Goal: Find specific page/section: Find specific page/section

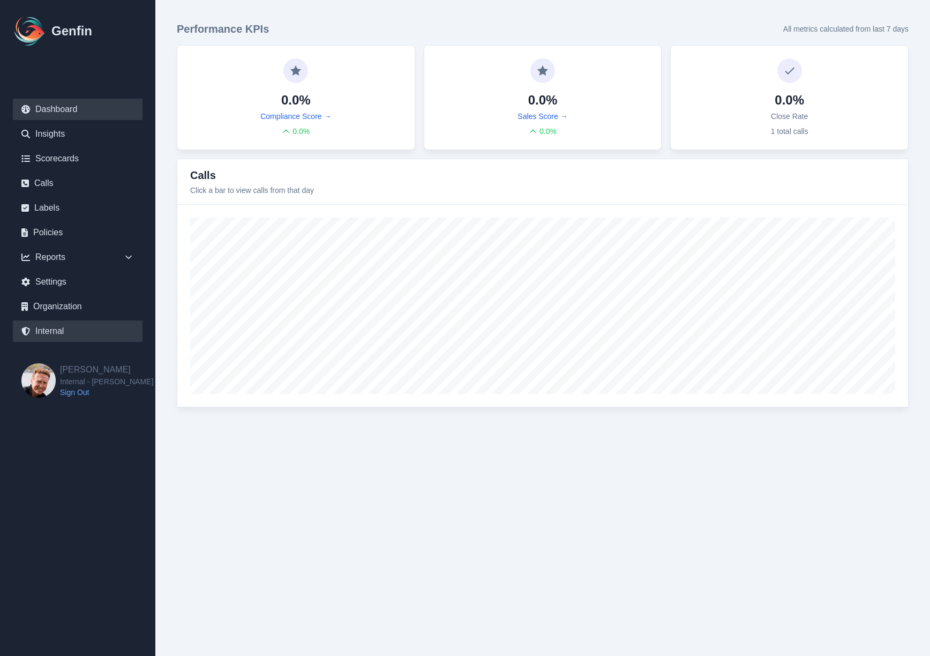
click at [48, 333] on link "Internal" at bounding box center [78, 330] width 130 height 21
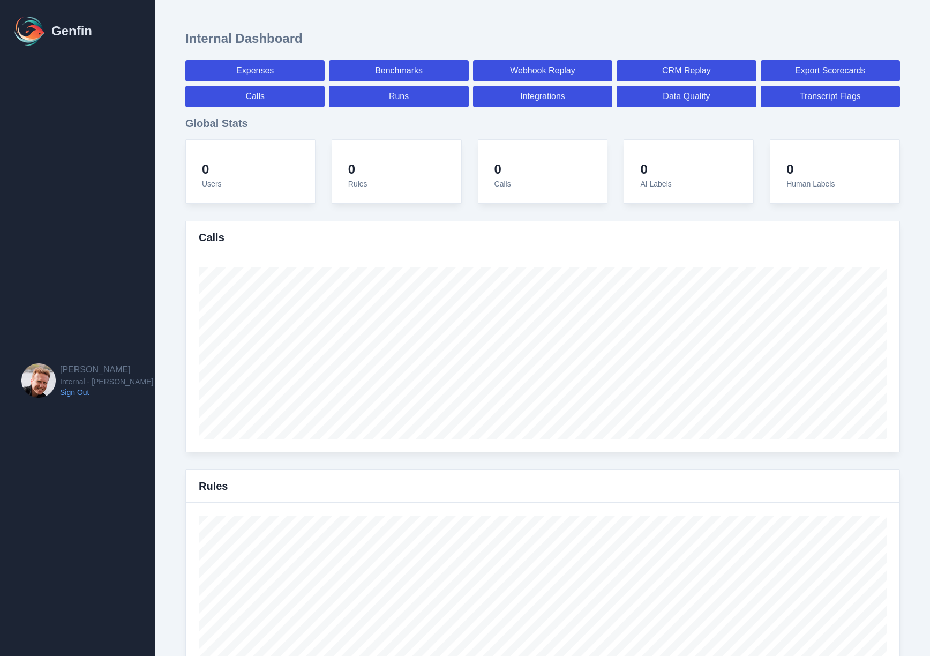
select select "paid"
select select "7"
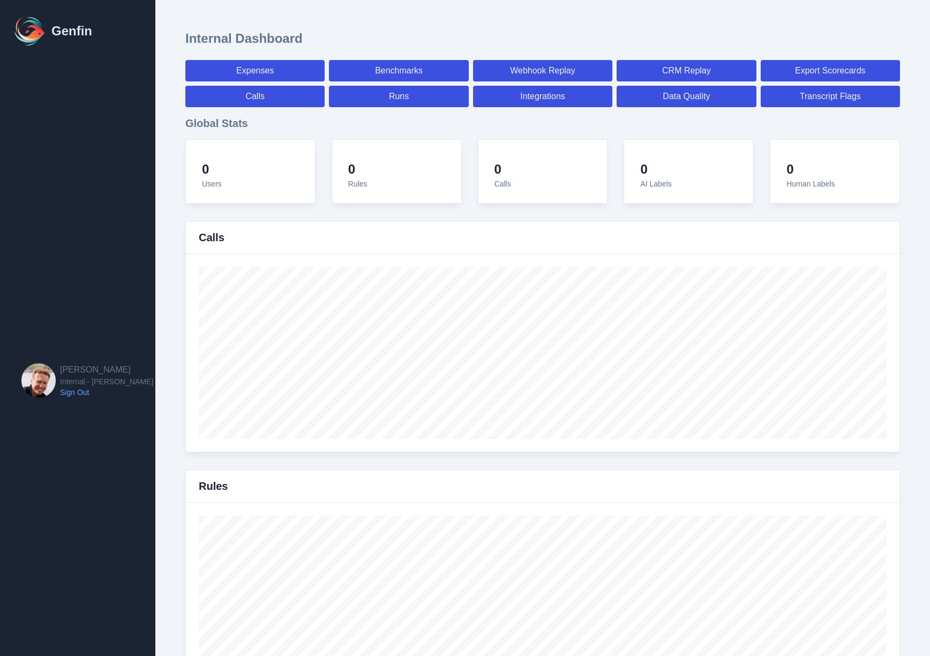
select select "paid"
select select "7"
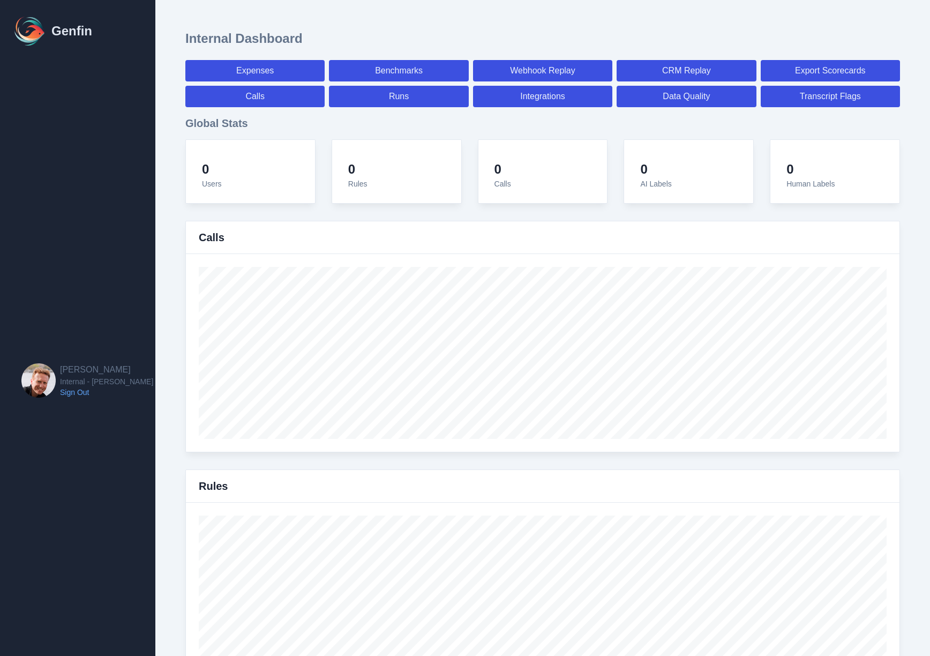
select select "7"
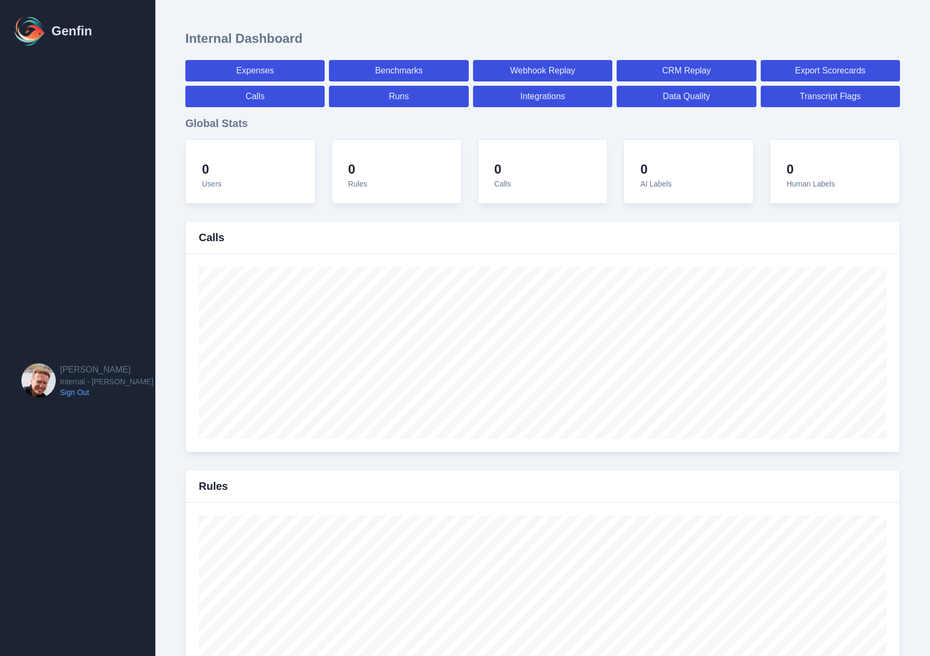
select select "7"
select select "paid"
select select "7"
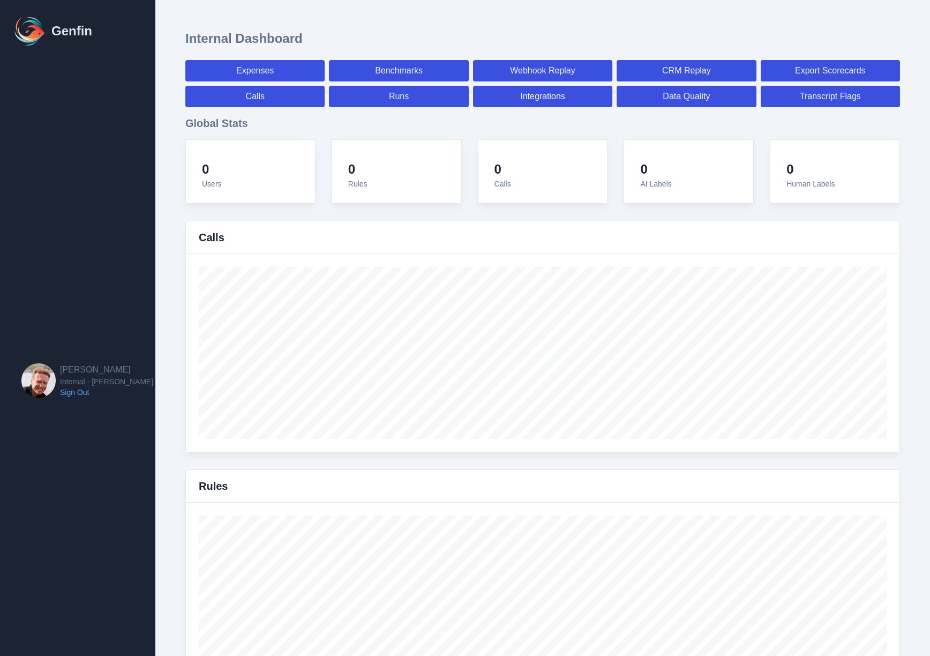
select select "7"
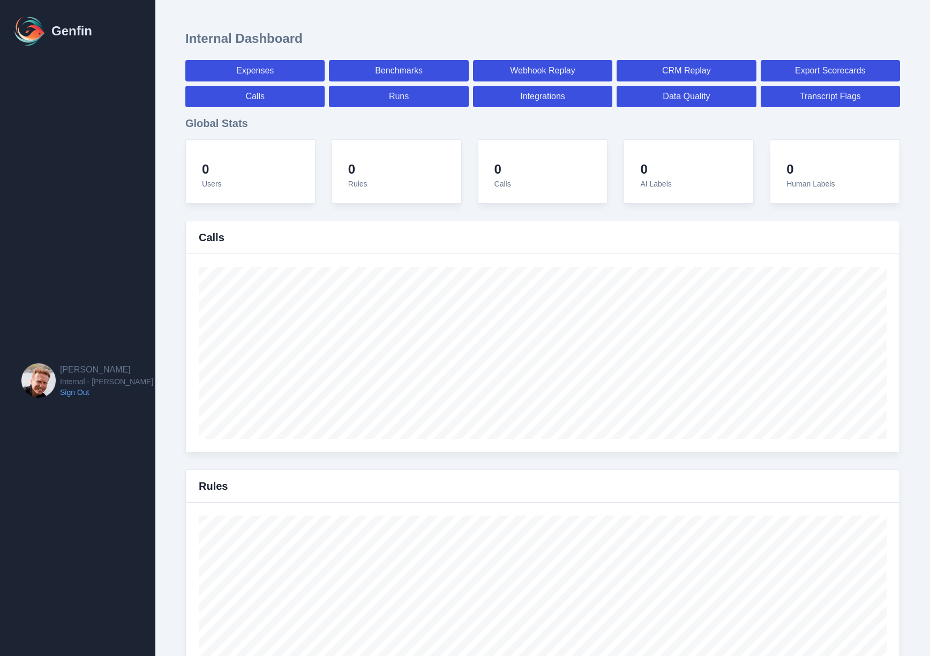
select select "7"
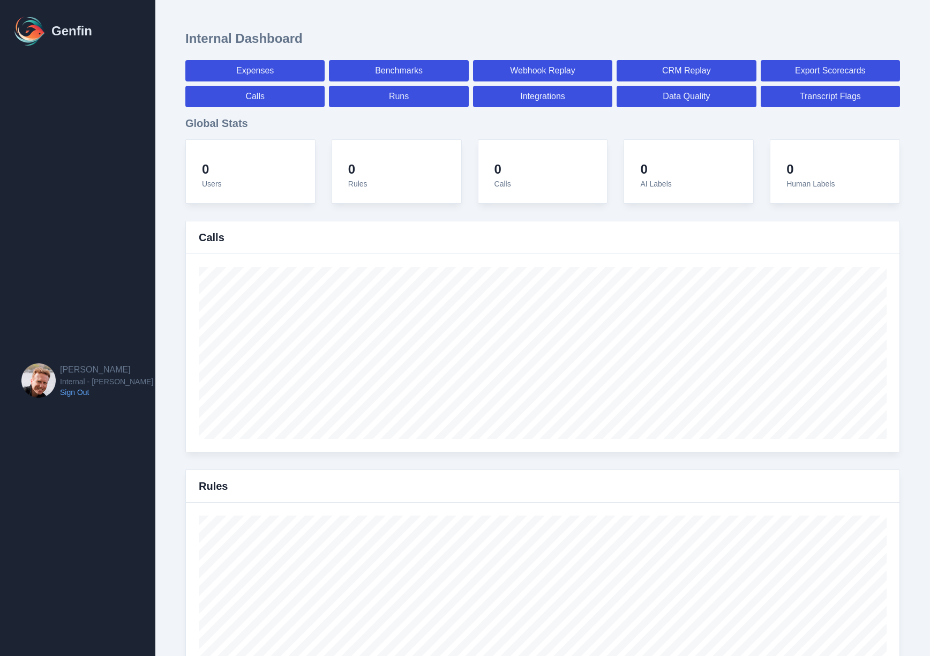
select select "7"
select select "paid"
select select "7"
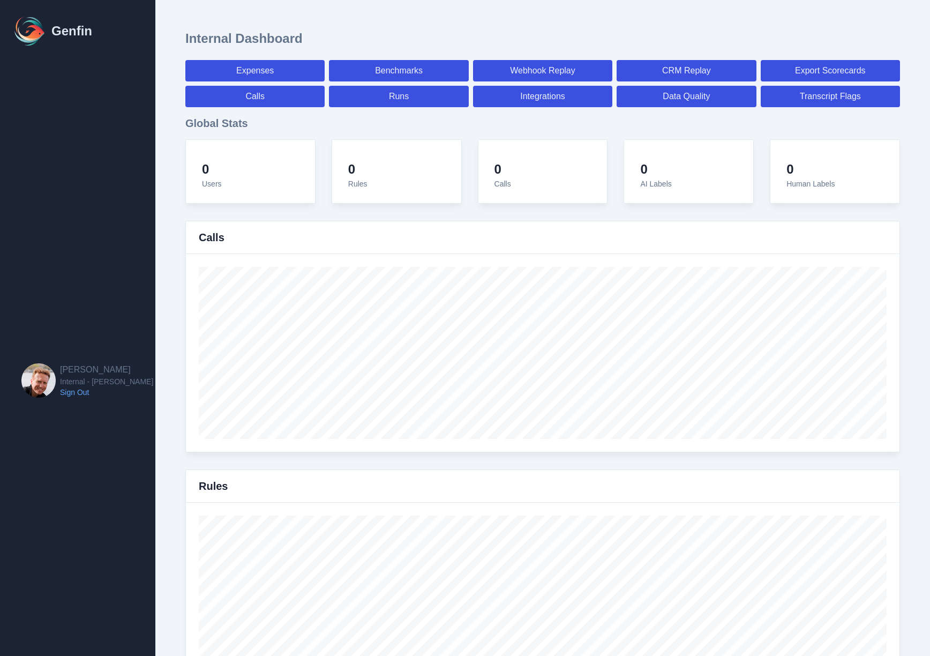
select select "7"
select select "paid"
select select "7"
select select "paid"
select select "7"
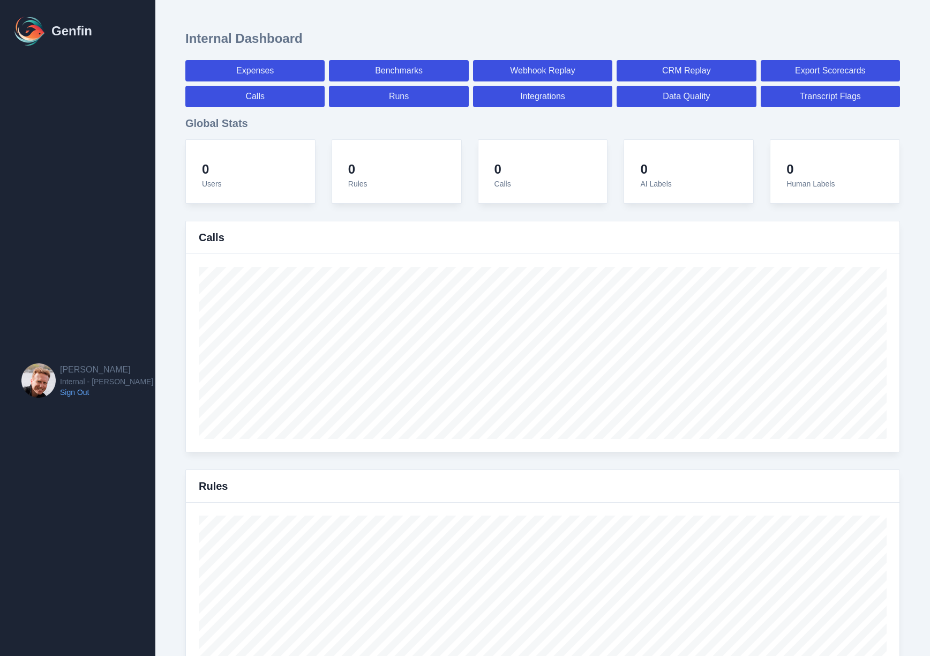
select select "7"
select select "paid"
select select "7"
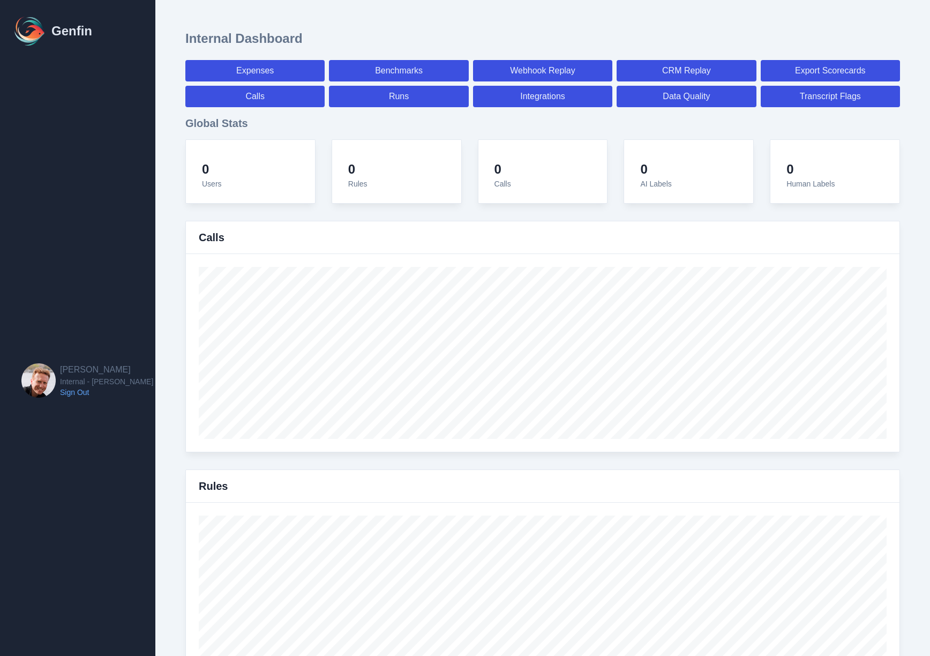
select select "7"
select select "paid"
select select "7"
select select "paid"
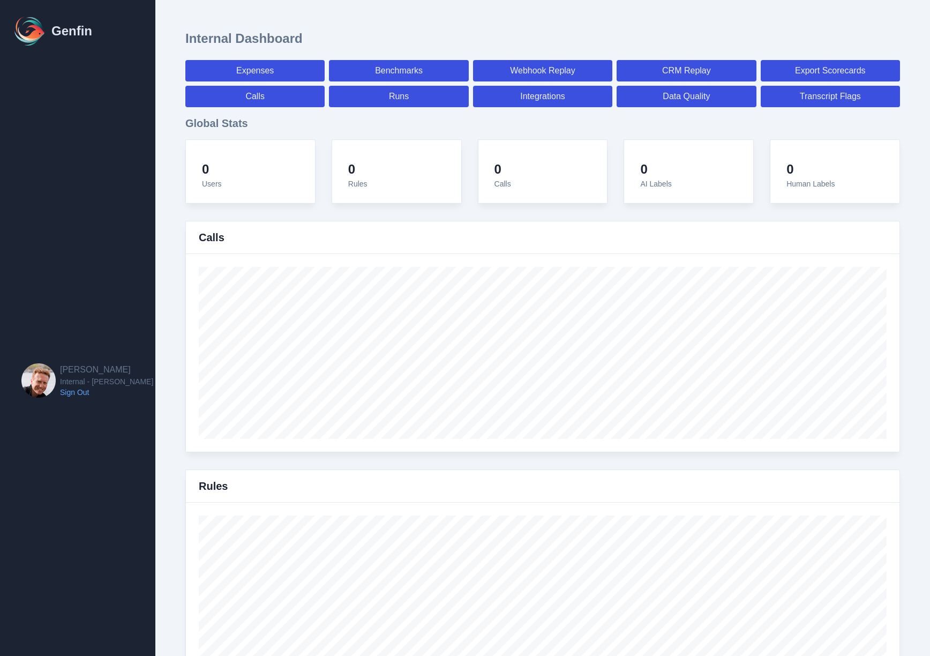
select select "7"
select select "paid"
select select "7"
select select "paid"
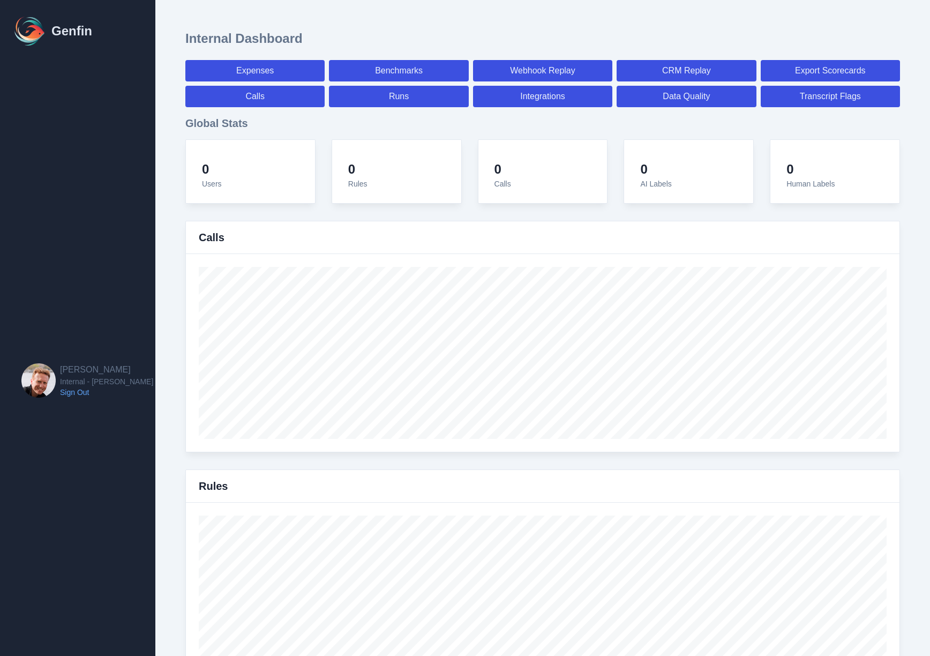
select select "7"
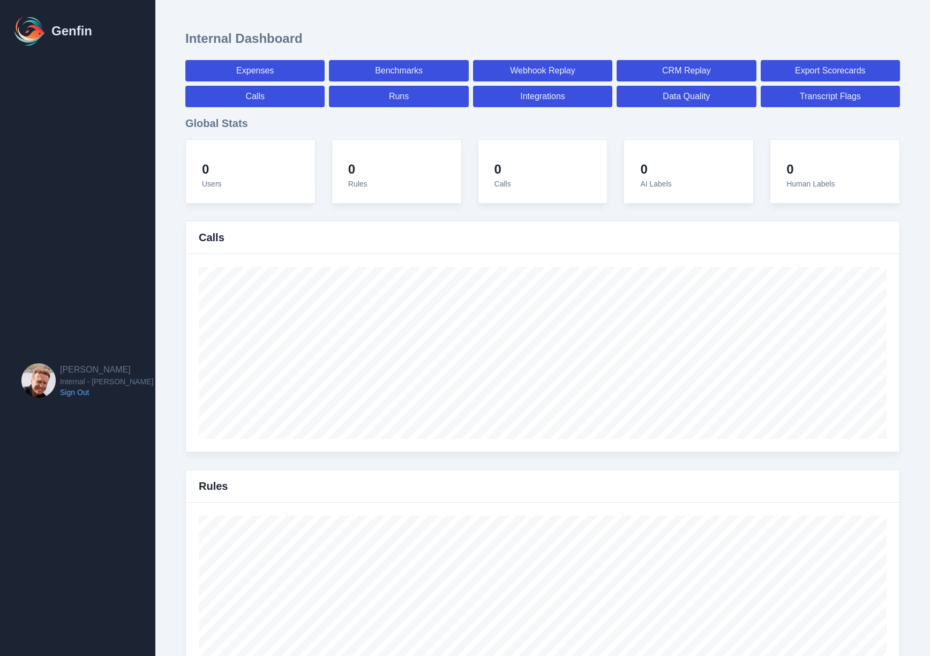
select select "7"
select select "paid"
select select "7"
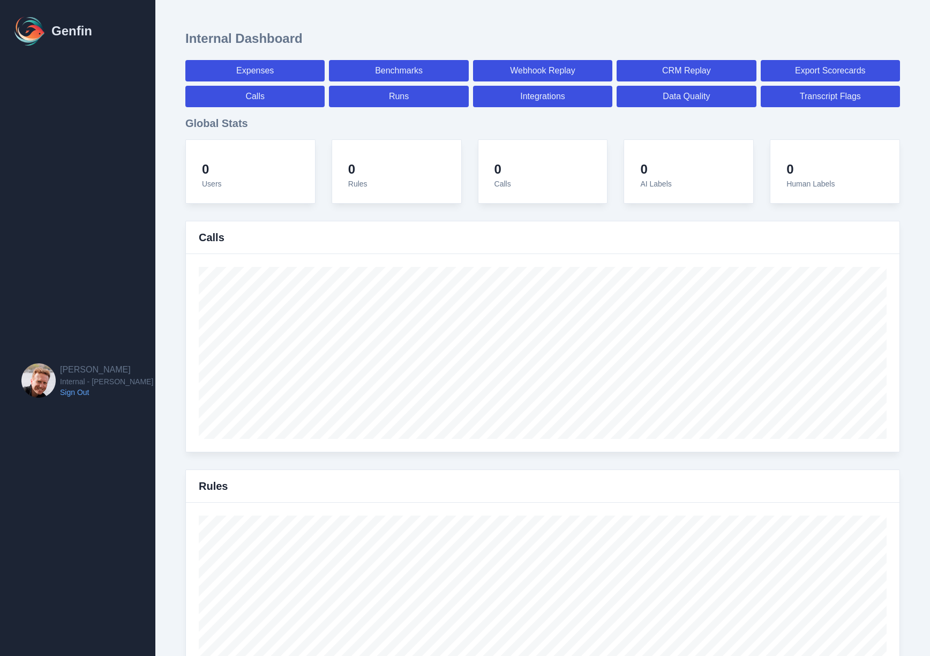
select select "7"
select select "paid"
select select "7"
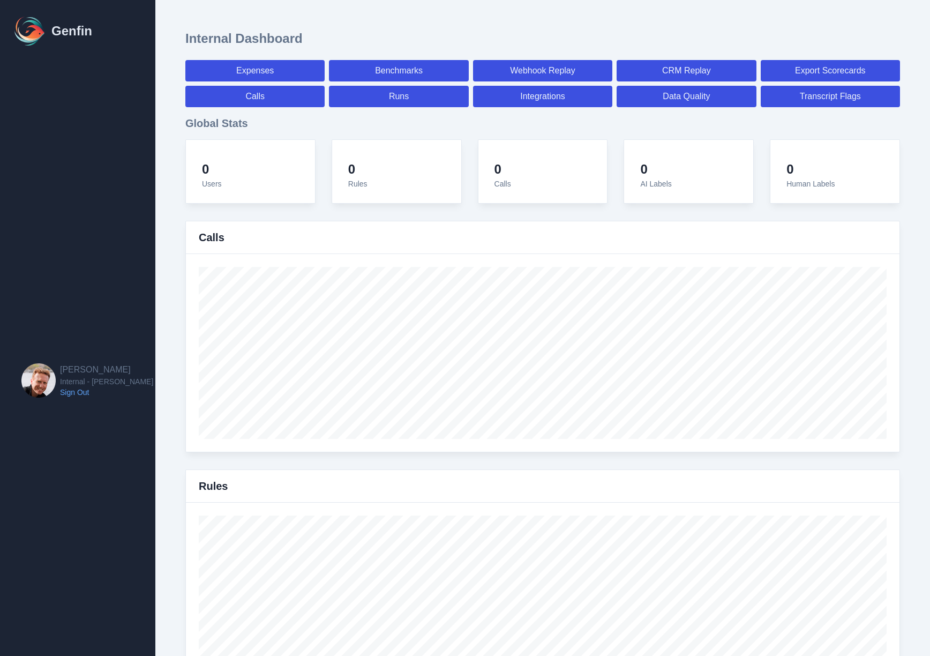
select select "7"
select select "paid"
select select "7"
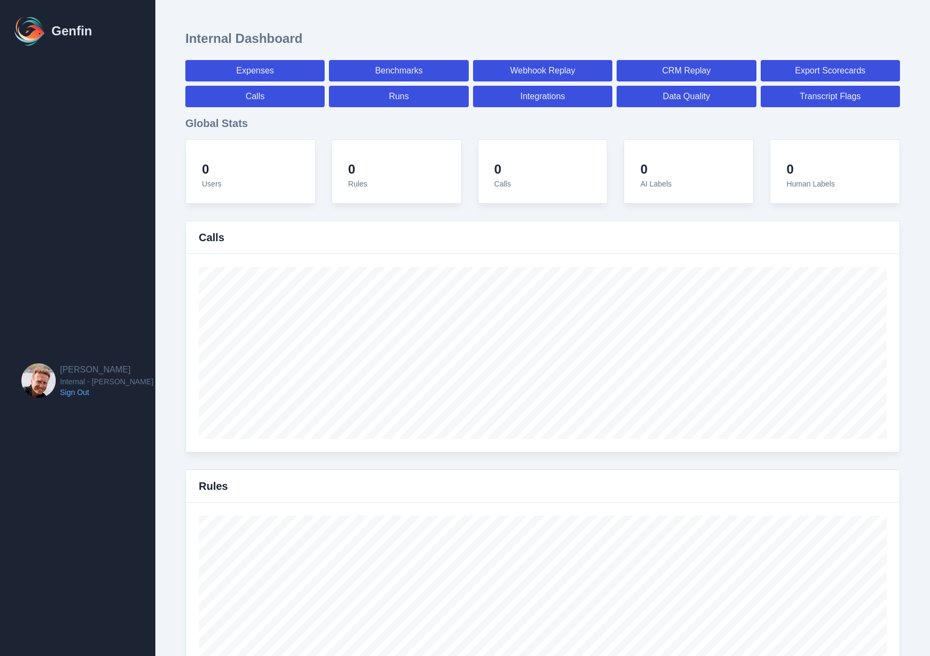
select select "7"
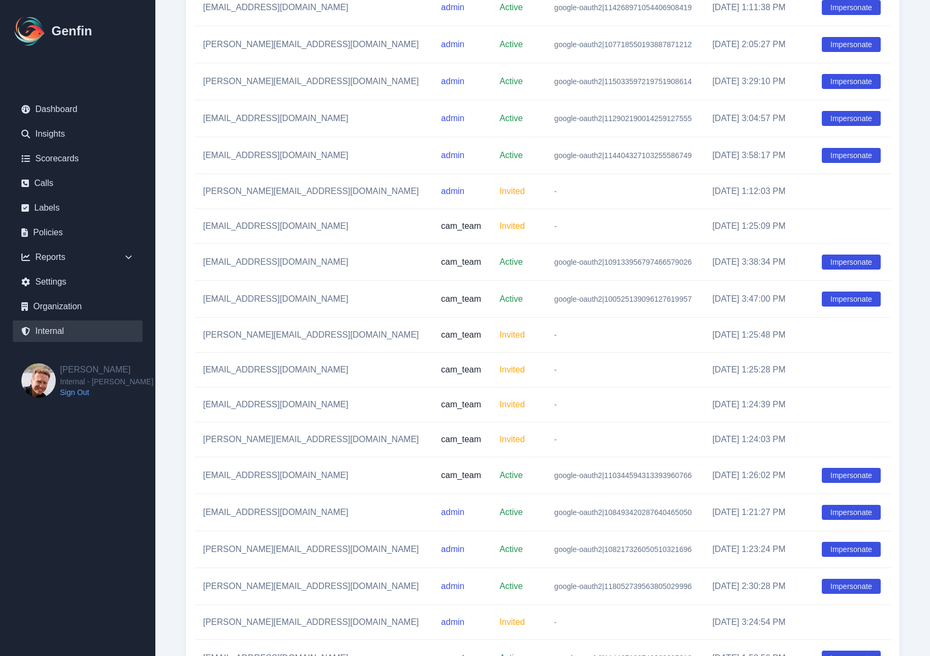
scroll to position [10253, 0]
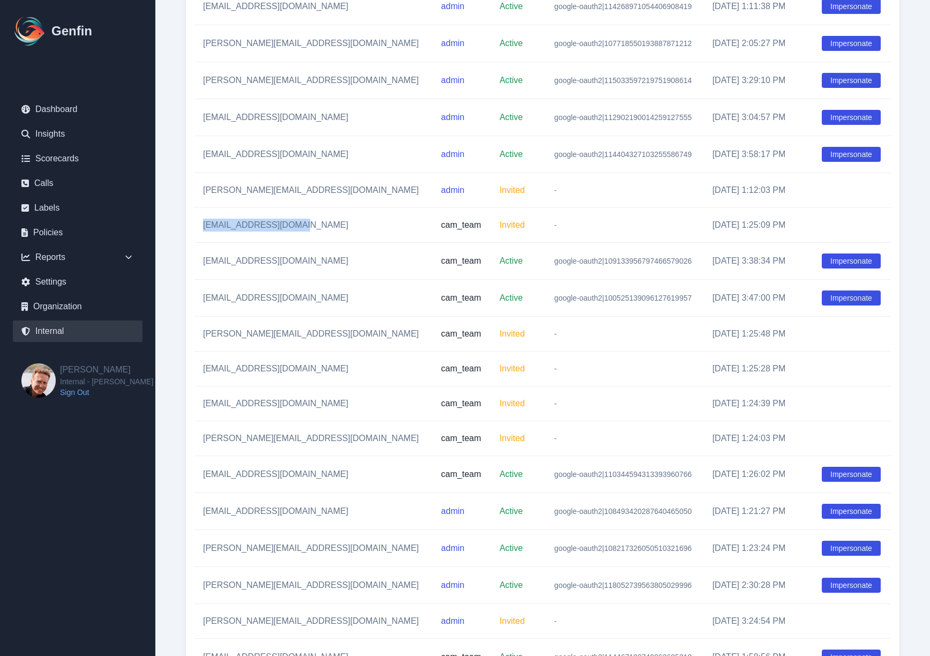
drag, startPoint x: 197, startPoint y: 232, endPoint x: 304, endPoint y: 237, distance: 107.8
click at [304, 237] on td "Begai@System2.Fitness" at bounding box center [313, 225] width 238 height 35
copy td "Begai@System2.Fitness"
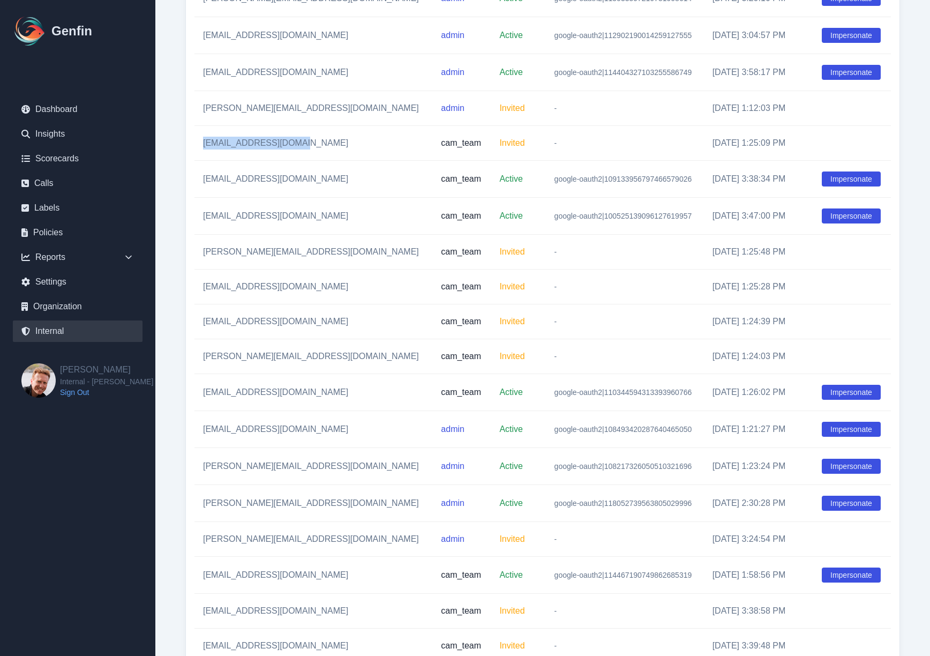
scroll to position [10331, 0]
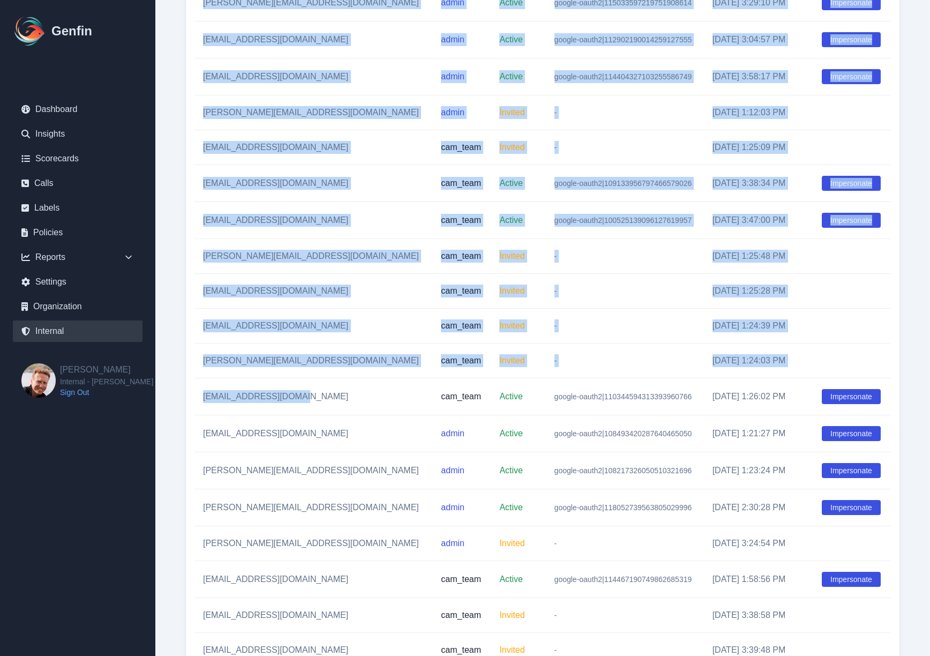
drag, startPoint x: 298, startPoint y: 407, endPoint x: 189, endPoint y: 408, distance: 109.3
click at [189, 408] on div "Email Role Status Auth0 ID Join Date Actions dilan@system2.fitness admin Active…" at bounding box center [542, 274] width 713 height 804
copy table "Email Role Status Auth0 ID Join Date Actions dilan@system2.fitness admin Active…"
click at [189, 408] on div "Email Role Status Auth0 ID Join Date Actions dilan@system2.fitness admin Active…" at bounding box center [542, 274] width 713 height 804
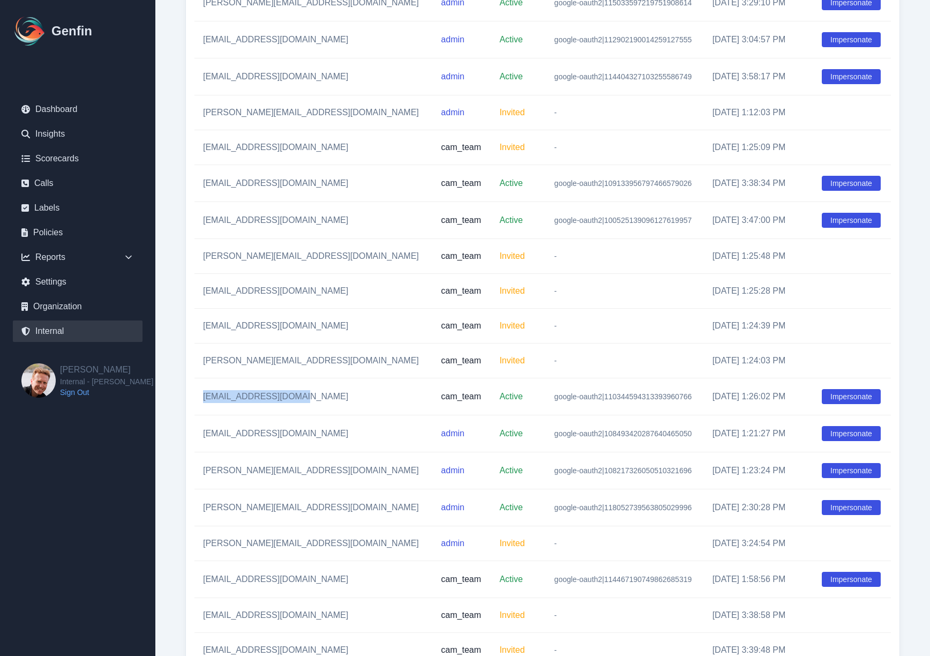
drag, startPoint x: 199, startPoint y: 405, endPoint x: 295, endPoint y: 405, distance: 96.4
click at [295, 405] on td "begai@system2.fitness" at bounding box center [313, 396] width 238 height 37
copy td "begai@system2.fitness"
drag, startPoint x: 203, startPoint y: 266, endPoint x: 297, endPoint y: 267, distance: 94.3
click at [297, 267] on td "elissa@system2.fitness" at bounding box center [313, 256] width 238 height 35
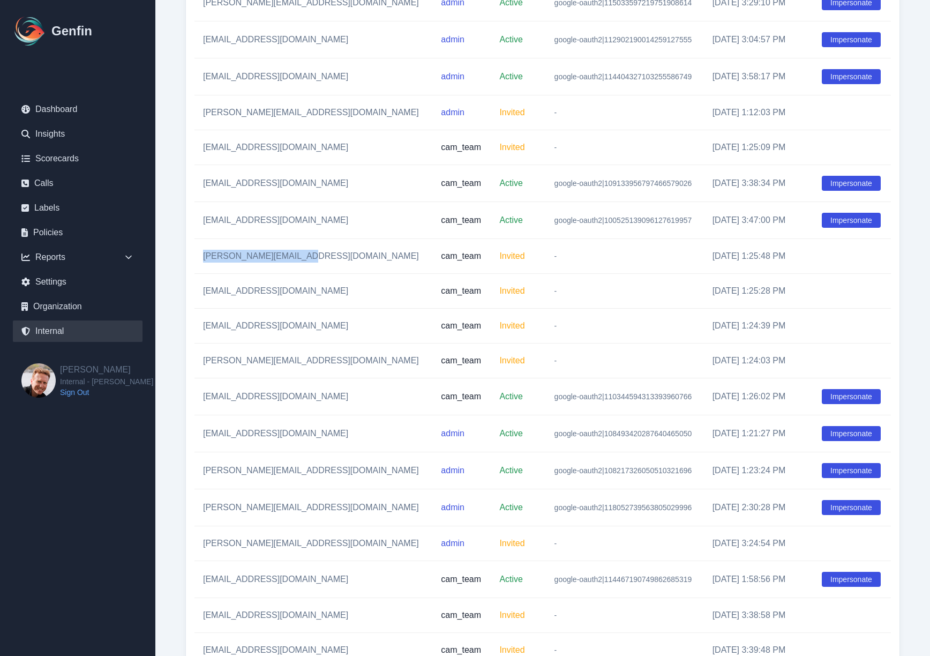
copy td "elissa@system2.fitness"
drag, startPoint x: 203, startPoint y: 302, endPoint x: 297, endPoint y: 303, distance: 93.7
click at [297, 303] on td "peri@system2.fitness" at bounding box center [313, 291] width 238 height 35
copy td "peri@system2.fitness"
drag, startPoint x: 202, startPoint y: 334, endPoint x: 315, endPoint y: 332, distance: 113.6
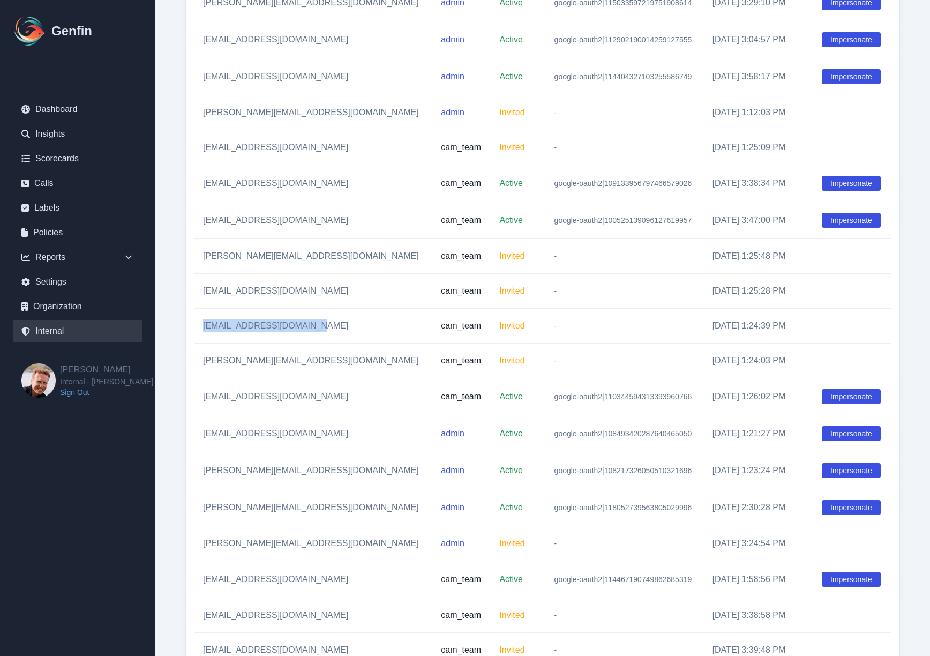
click at [315, 332] on td "samantha@system2.fitness" at bounding box center [313, 326] width 238 height 35
copy td "samantha@system2.fitness"
drag, startPoint x: 203, startPoint y: 371, endPoint x: 306, endPoint y: 371, distance: 102.8
click at [306, 371] on td "eugene@system2.fitness" at bounding box center [313, 360] width 238 height 35
copy td "eugene@system2.fitness"
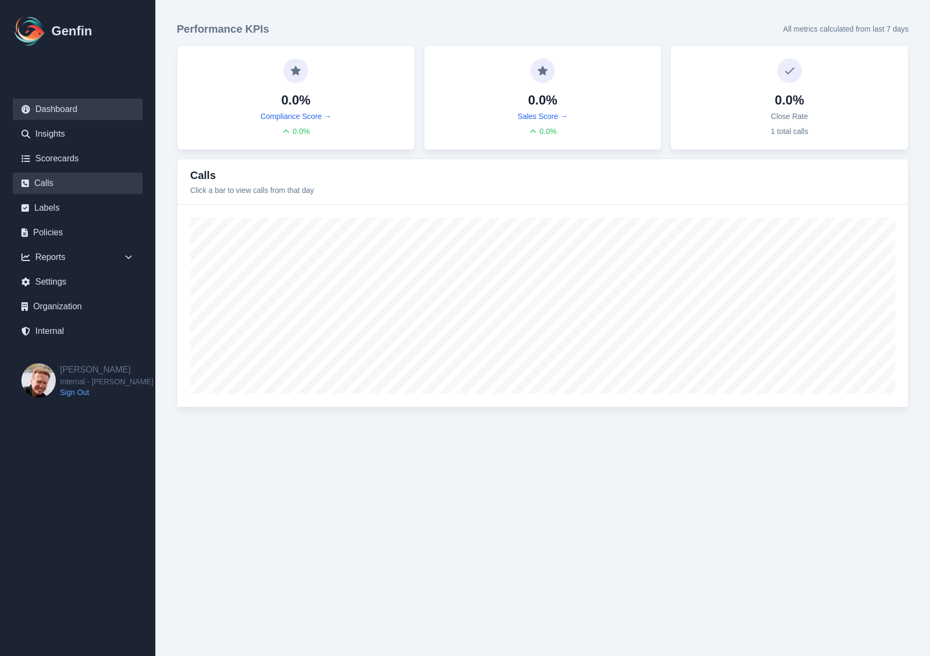
click at [54, 185] on link "Calls" at bounding box center [78, 182] width 130 height 21
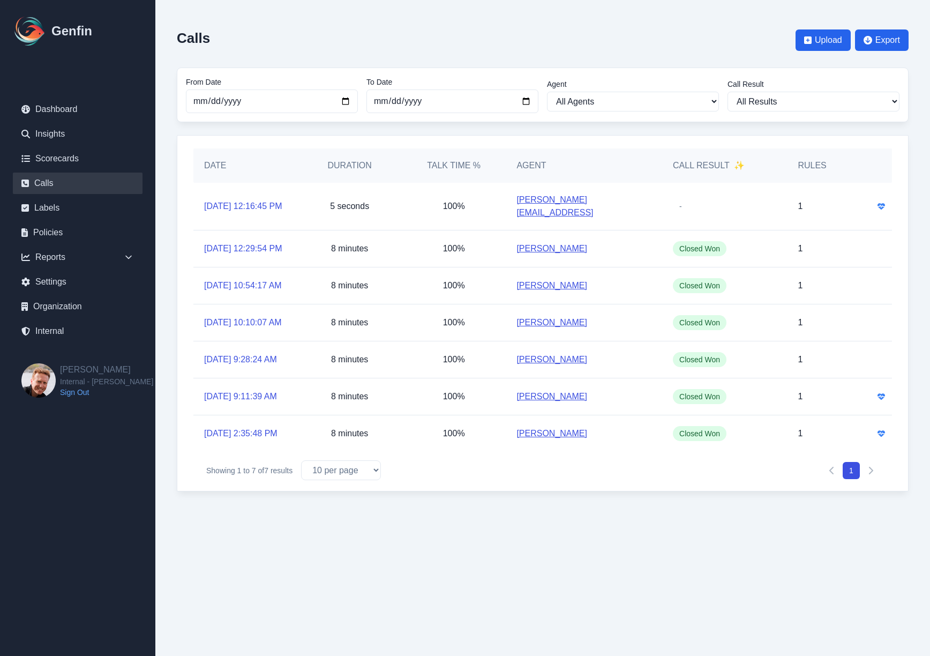
click at [239, 200] on link "9/18/2025, 12:16:45 PM" at bounding box center [243, 206] width 78 height 13
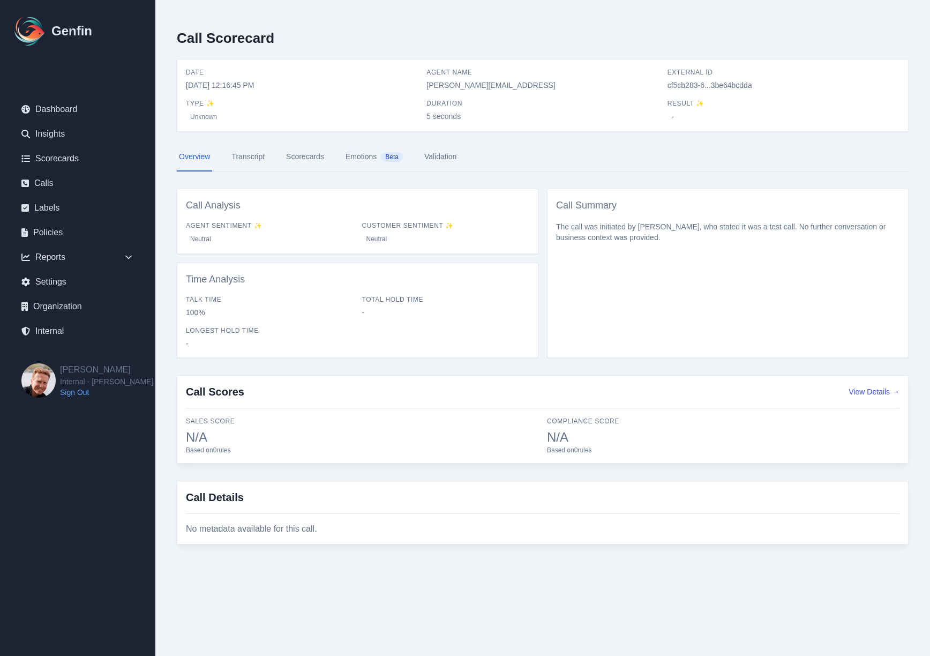
click at [298, 161] on link "Scorecards" at bounding box center [305, 156] width 42 height 29
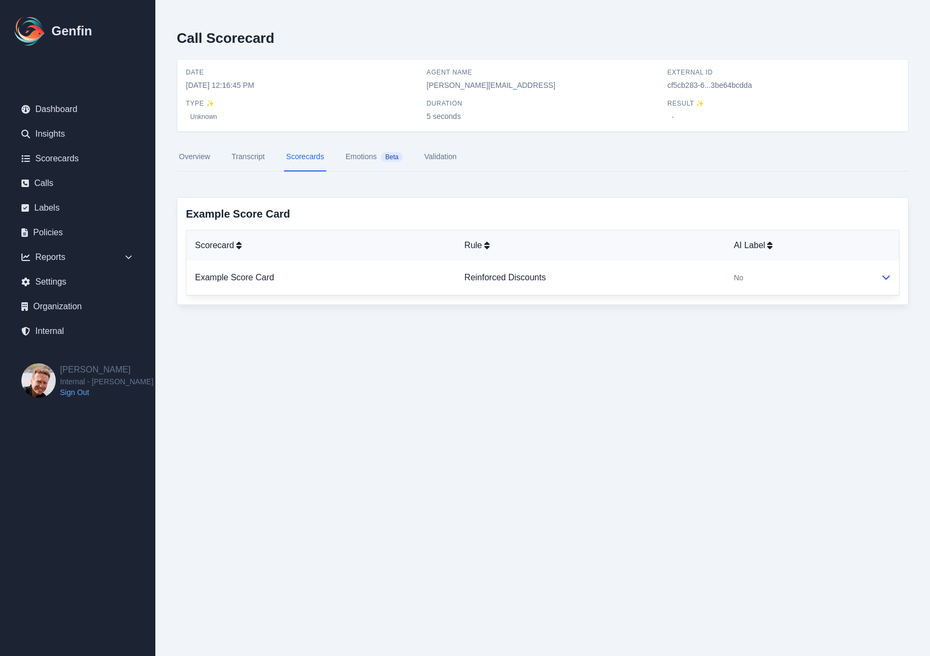
click at [437, 161] on link "Validation" at bounding box center [440, 156] width 36 height 29
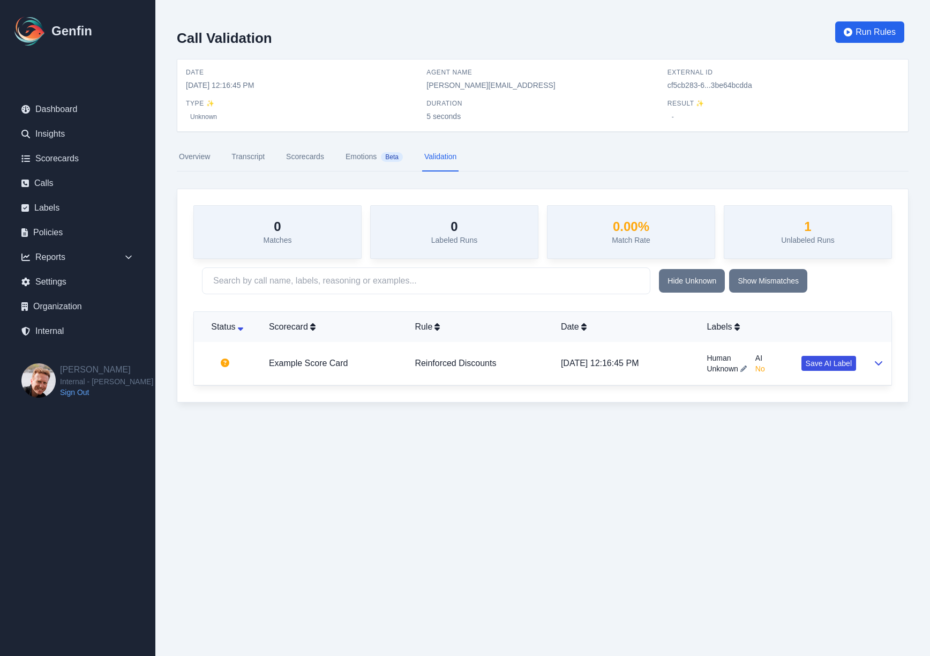
click at [168, 297] on div "Call Validation Run Rules Date 9/18/2025, 12:16:45 PM Agent Name brian@genfin.a…" at bounding box center [542, 212] width 775 height 424
click at [57, 341] on link "Internal" at bounding box center [78, 330] width 130 height 21
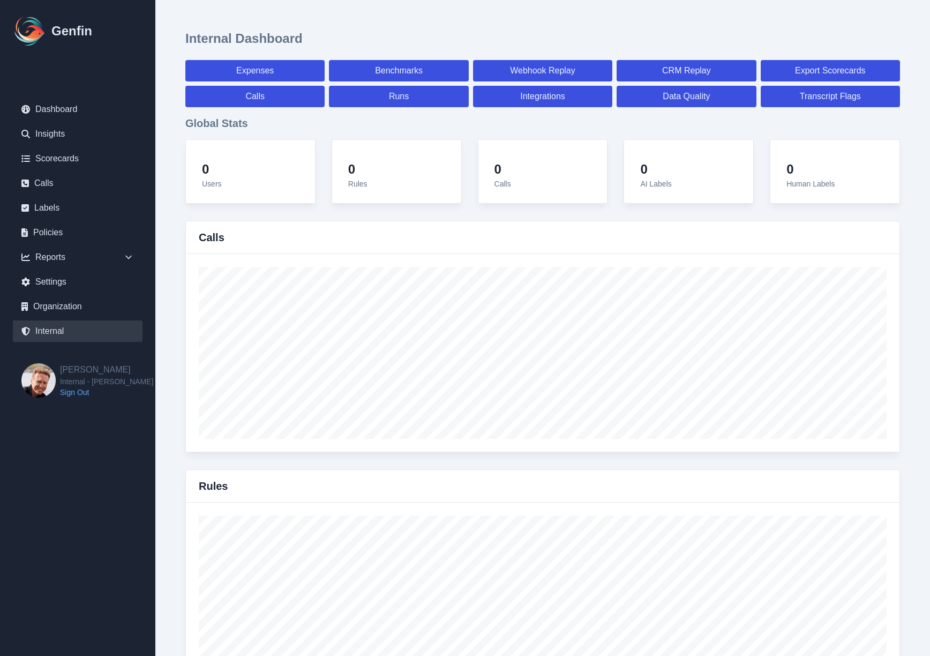
select select "paid"
select select "7"
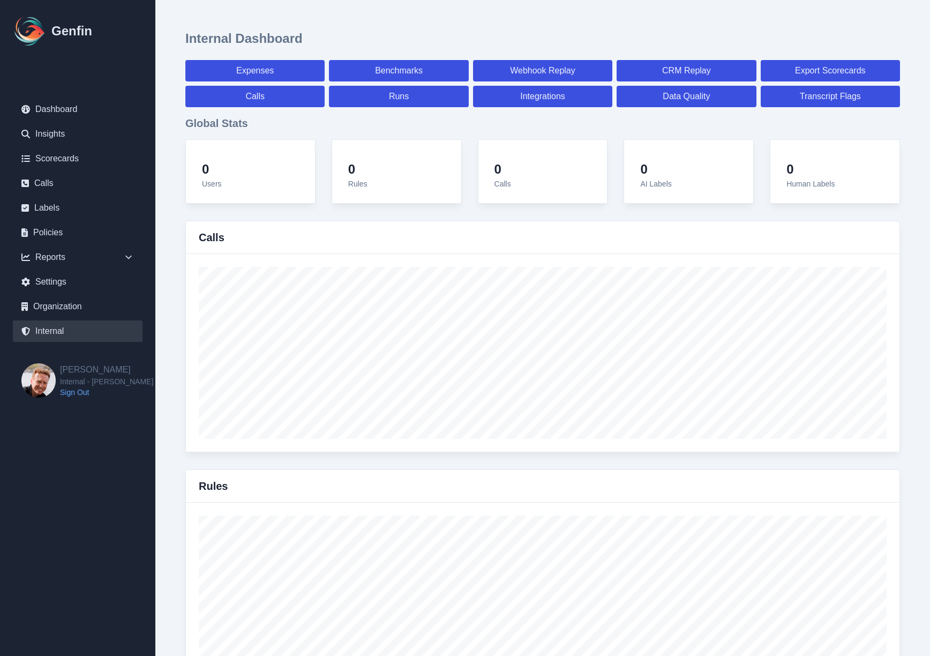
select select "paid"
select select "7"
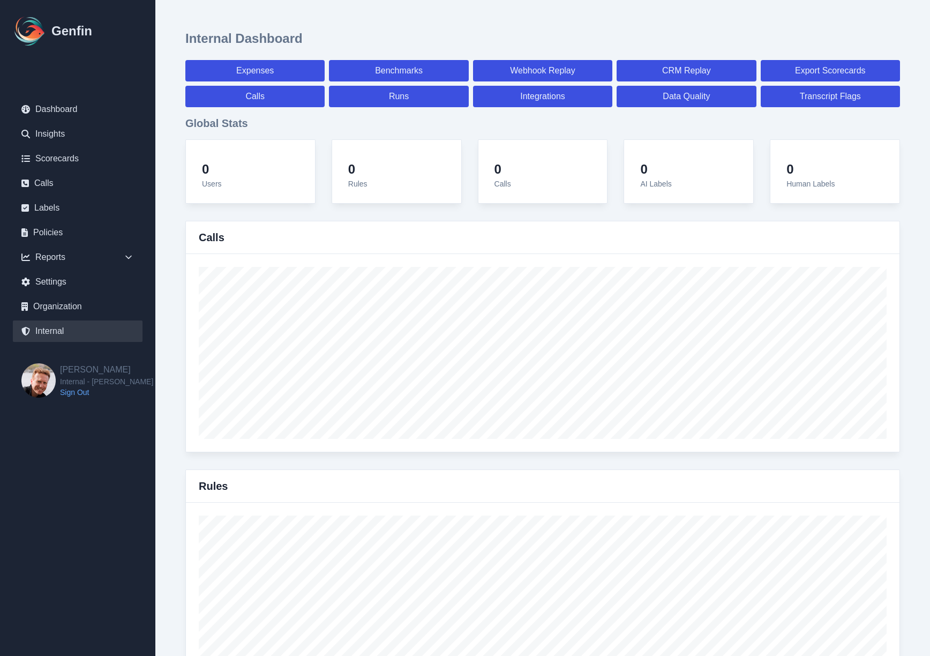
select select "7"
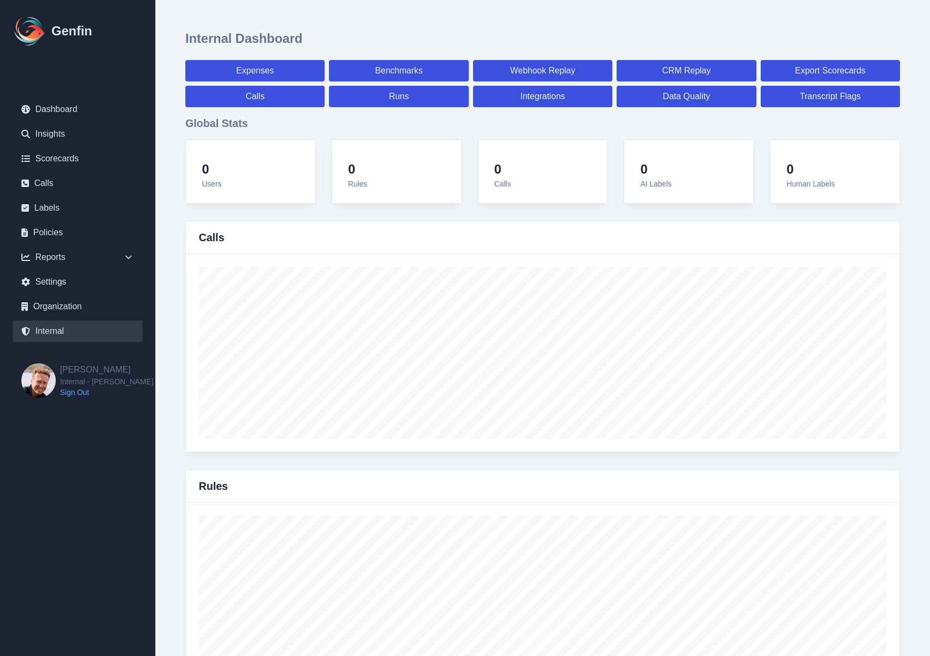
select select "7"
select select "paid"
select select "7"
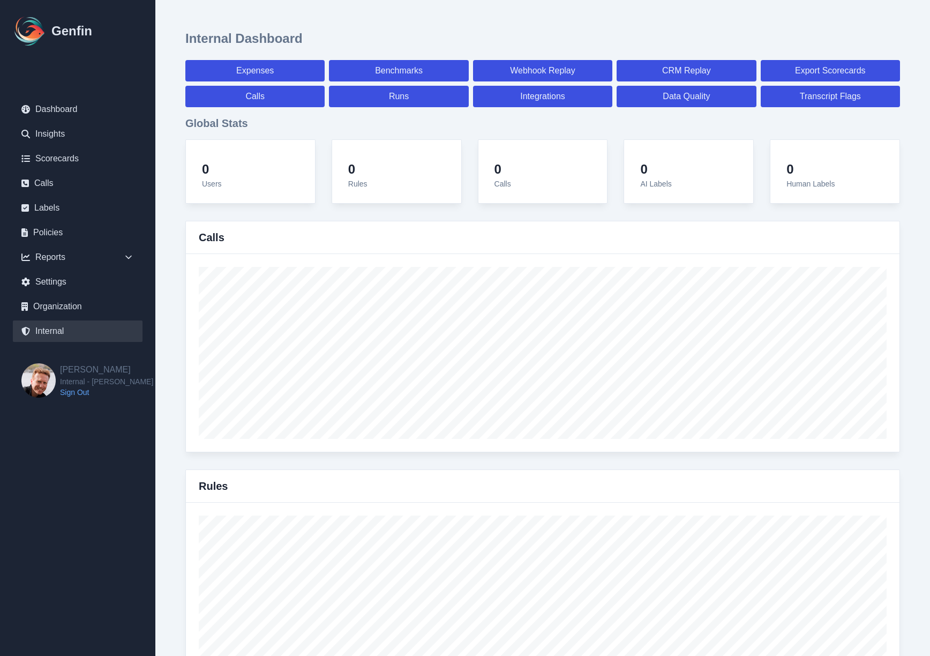
select select "7"
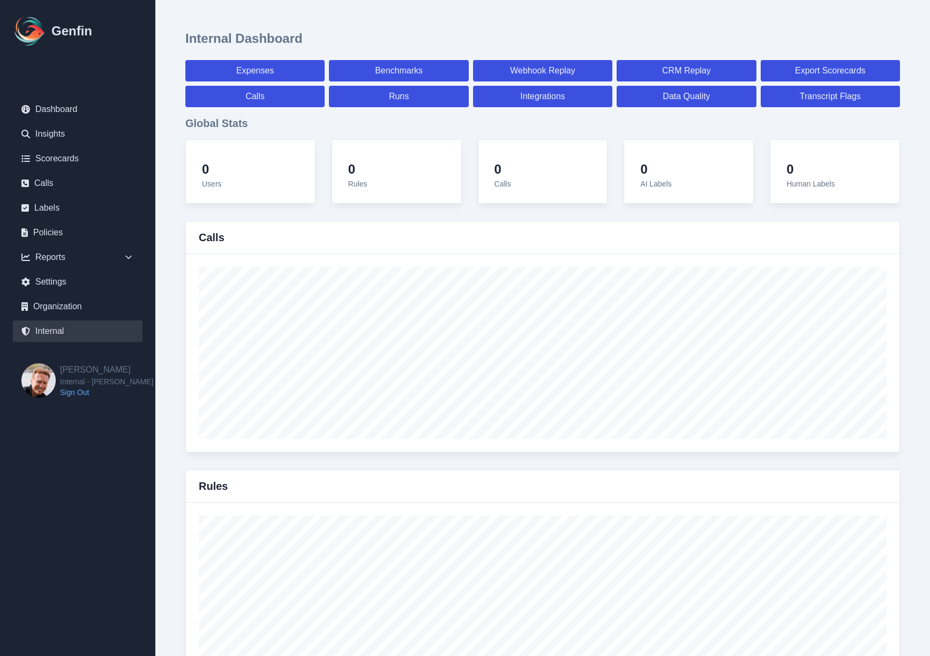
select select "7"
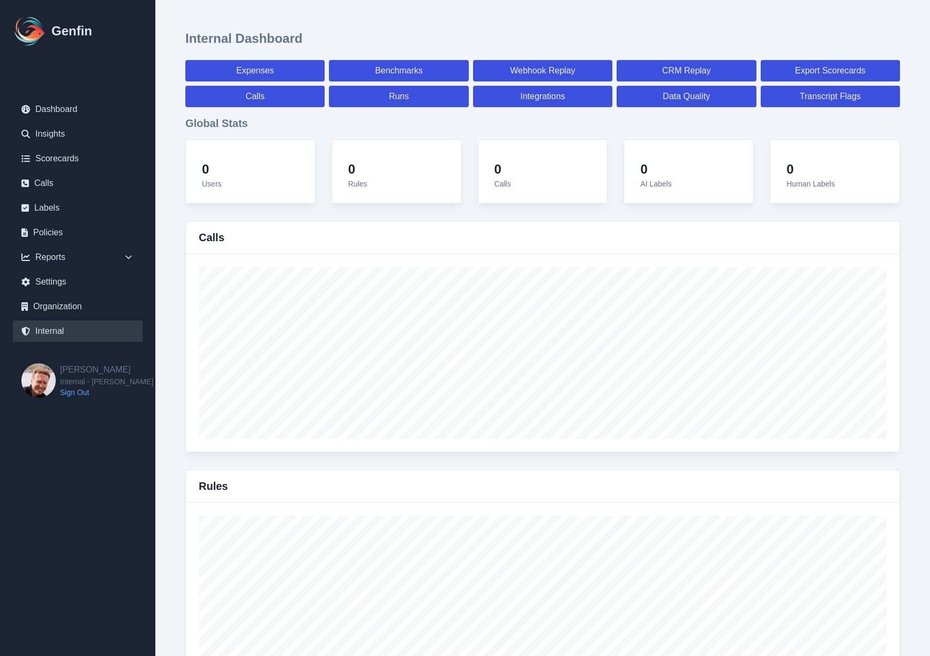
select select "7"
select select "paid"
select select "7"
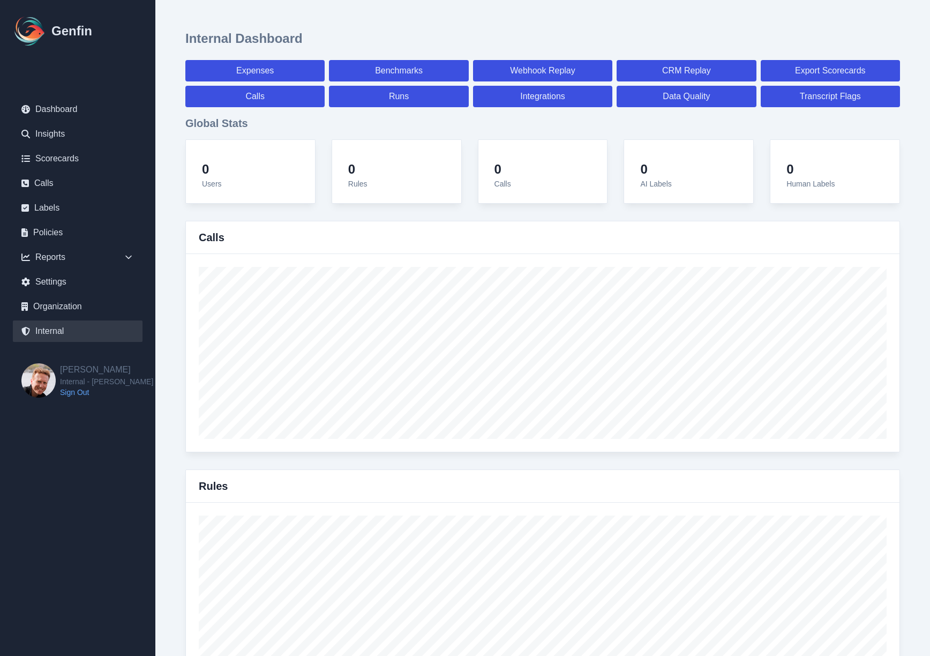
select select "7"
select select "paid"
select select "7"
select select "paid"
select select "7"
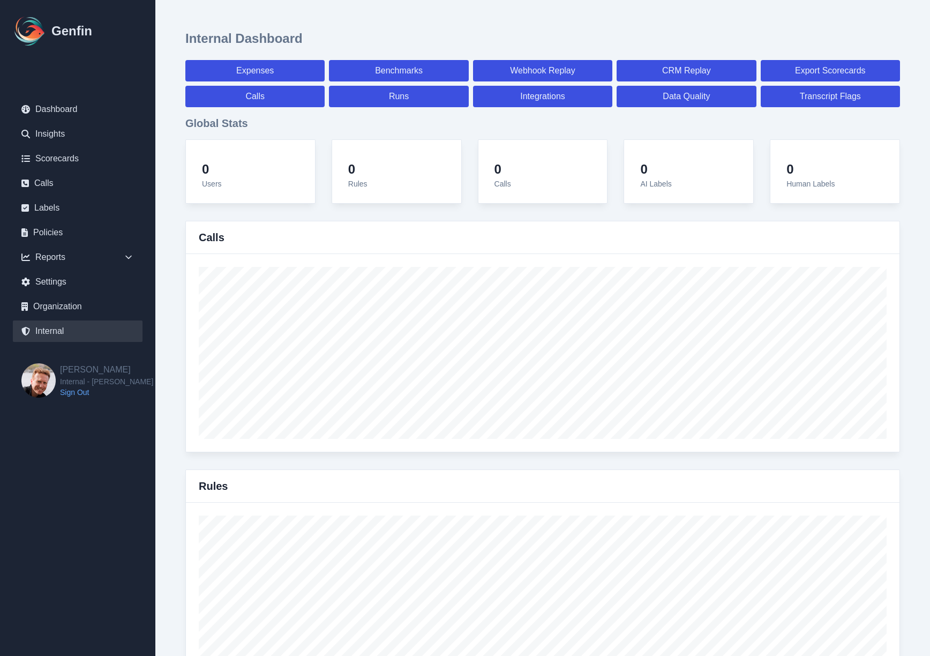
select select "7"
select select "paid"
select select "7"
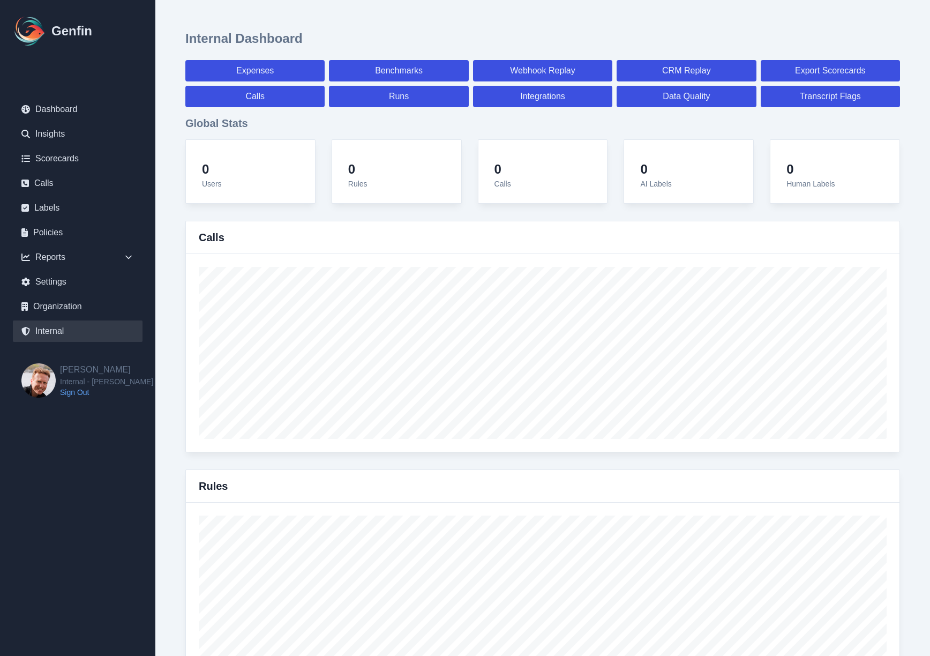
select select "7"
select select "paid"
select select "7"
select select "paid"
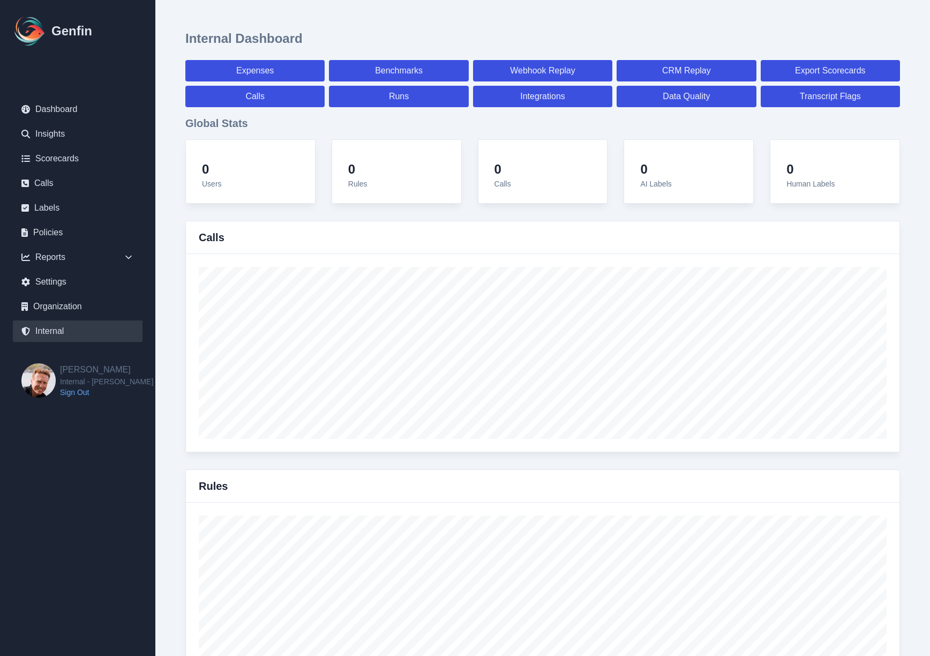
select select "7"
select select "paid"
select select "7"
select select "paid"
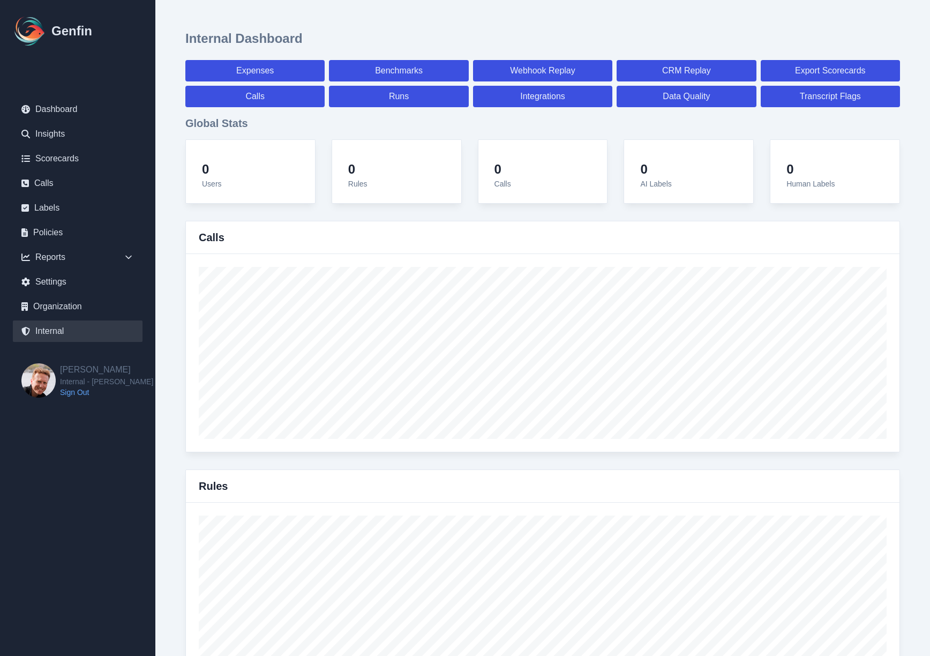
select select "7"
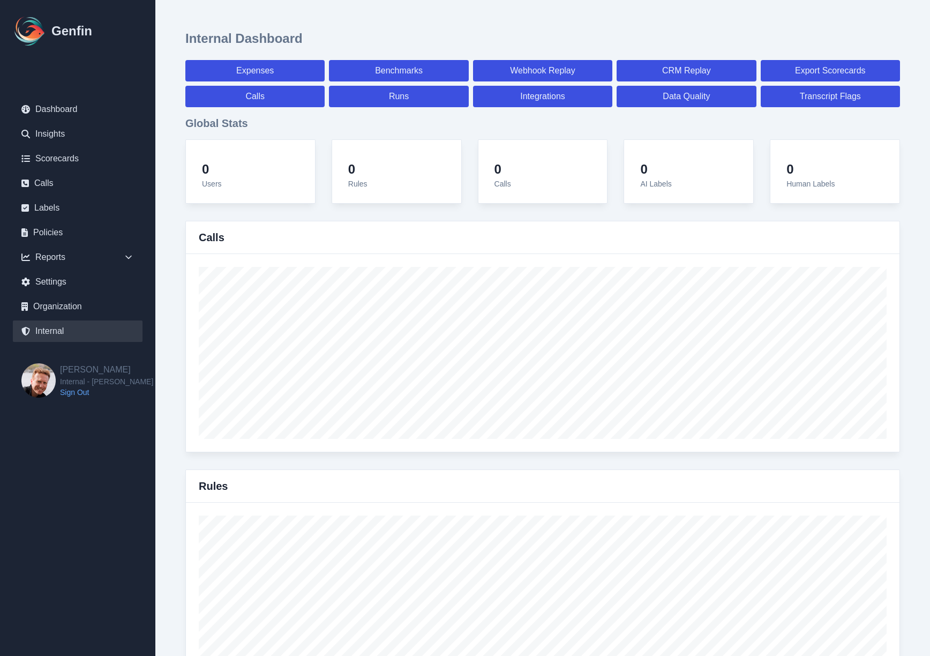
select select "7"
select select "paid"
select select "7"
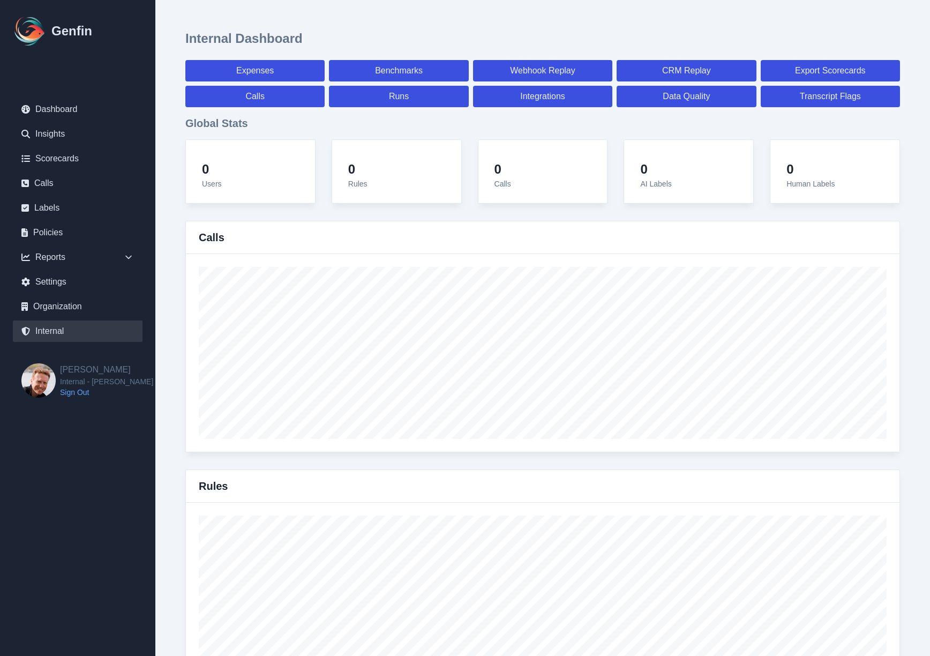
select select "7"
select select "paid"
select select "7"
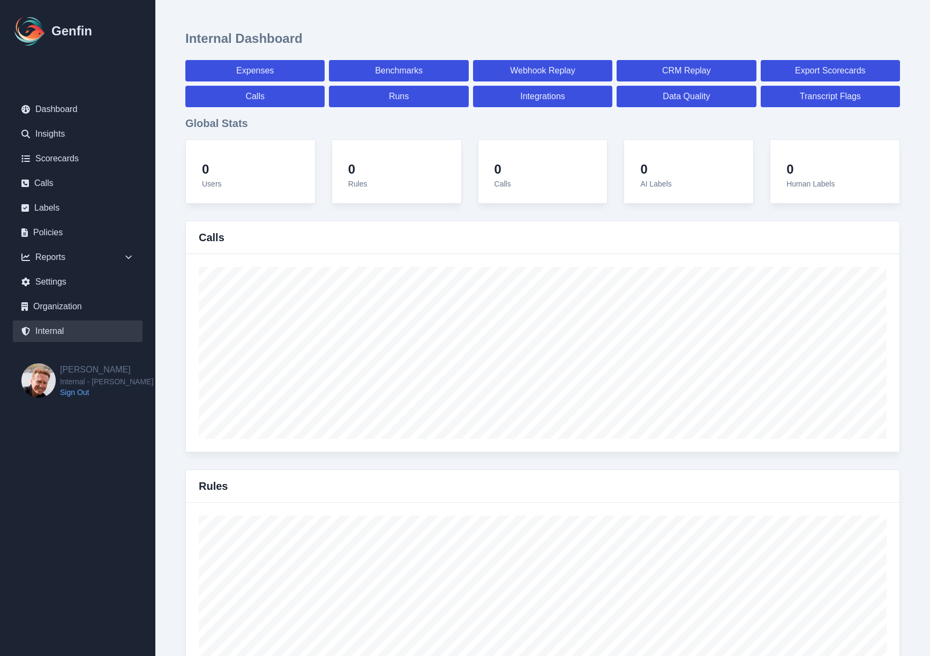
select select "7"
select select "paid"
select select "7"
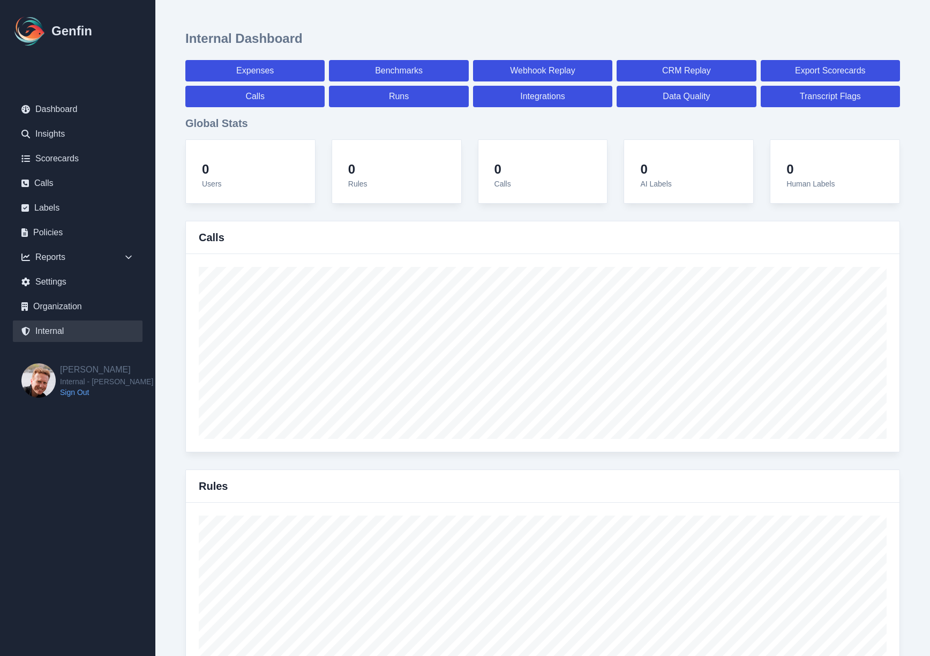
select select "7"
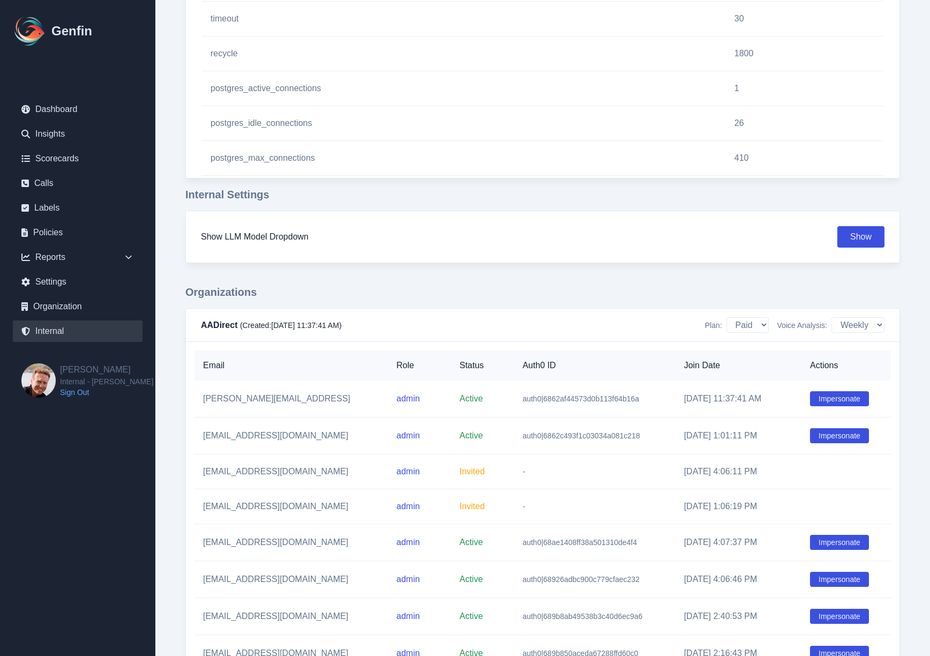
scroll to position [1204, 0]
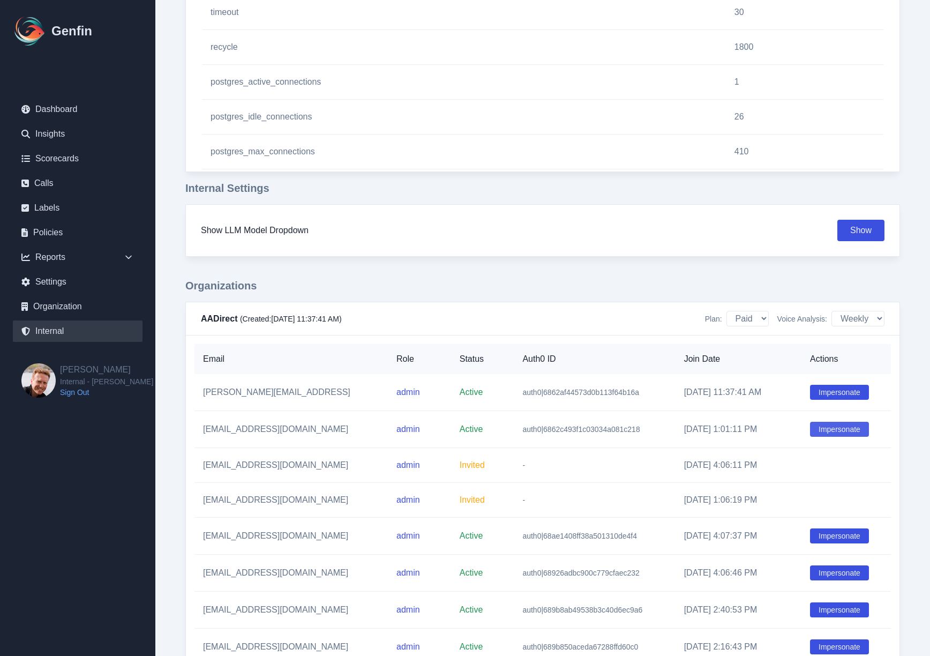
click at [825, 430] on button "Impersonate" at bounding box center [839, 429] width 59 height 15
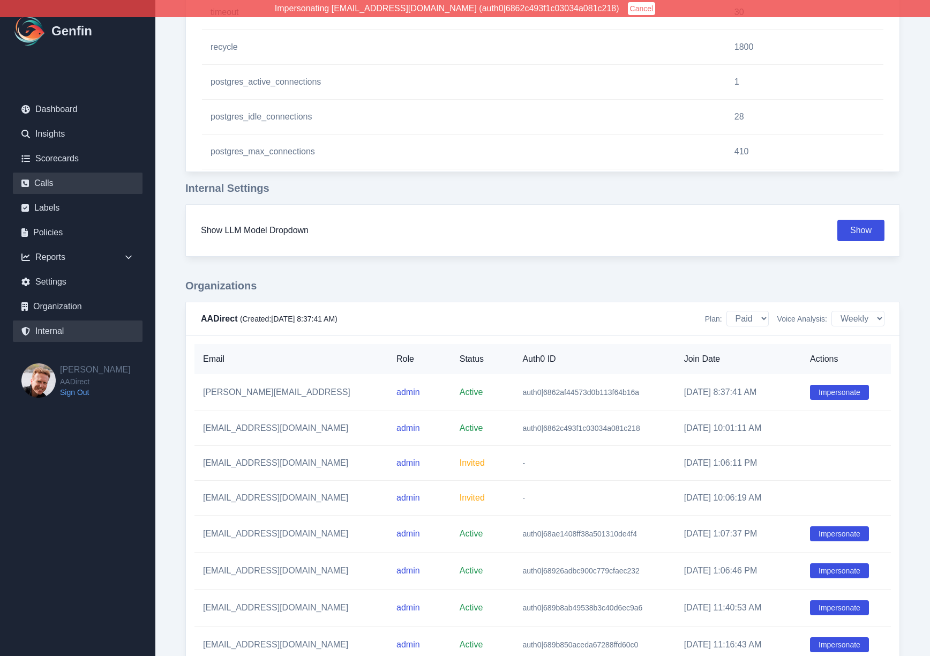
click at [50, 181] on link "Calls" at bounding box center [78, 182] width 130 height 21
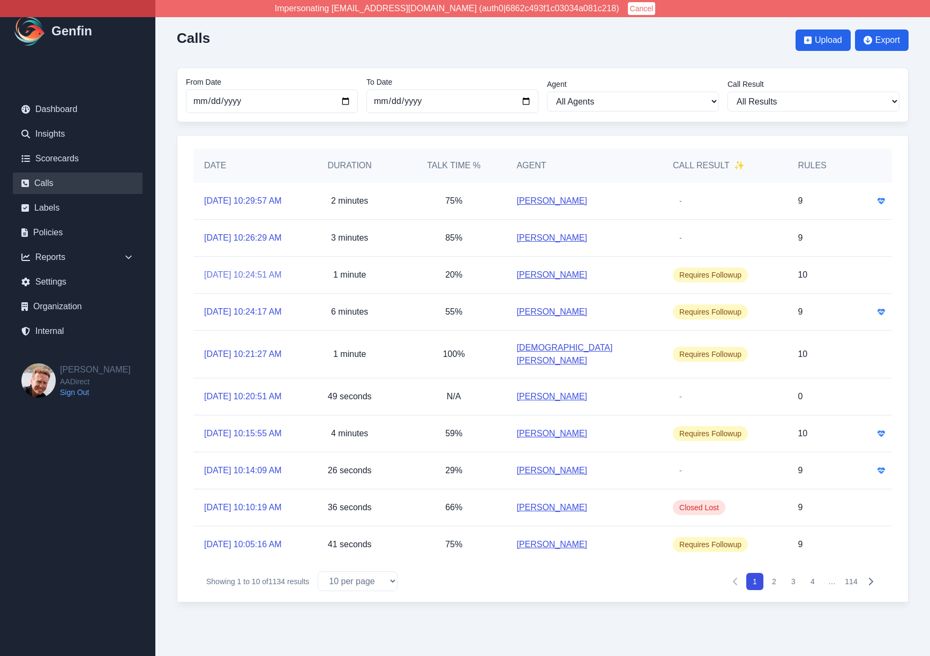
click at [243, 281] on link "9/23/2025, 10:24:51 AM" at bounding box center [243, 274] width 78 height 13
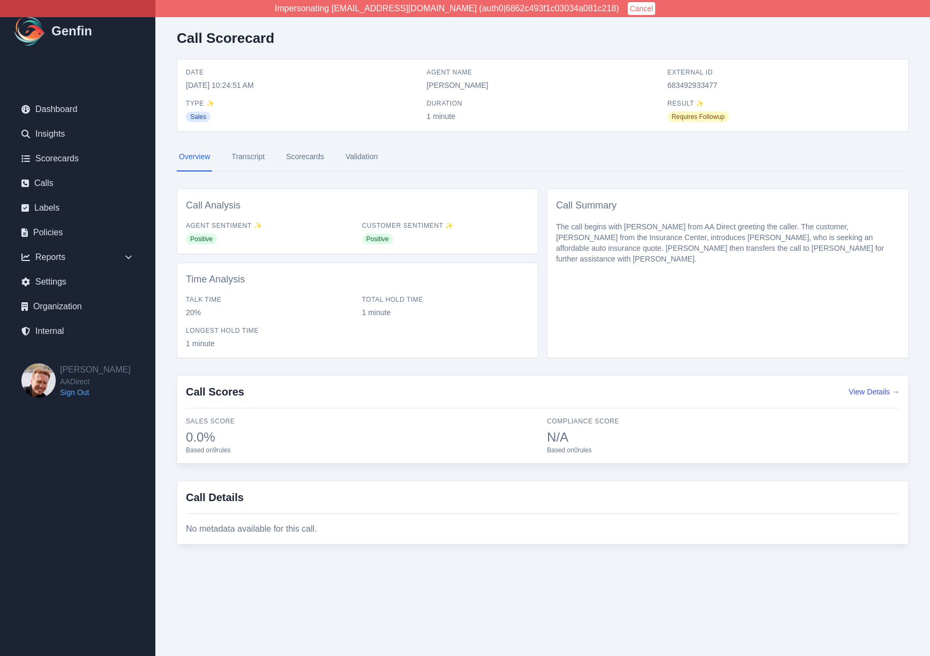
click at [359, 159] on link "Validation" at bounding box center [361, 156] width 36 height 29
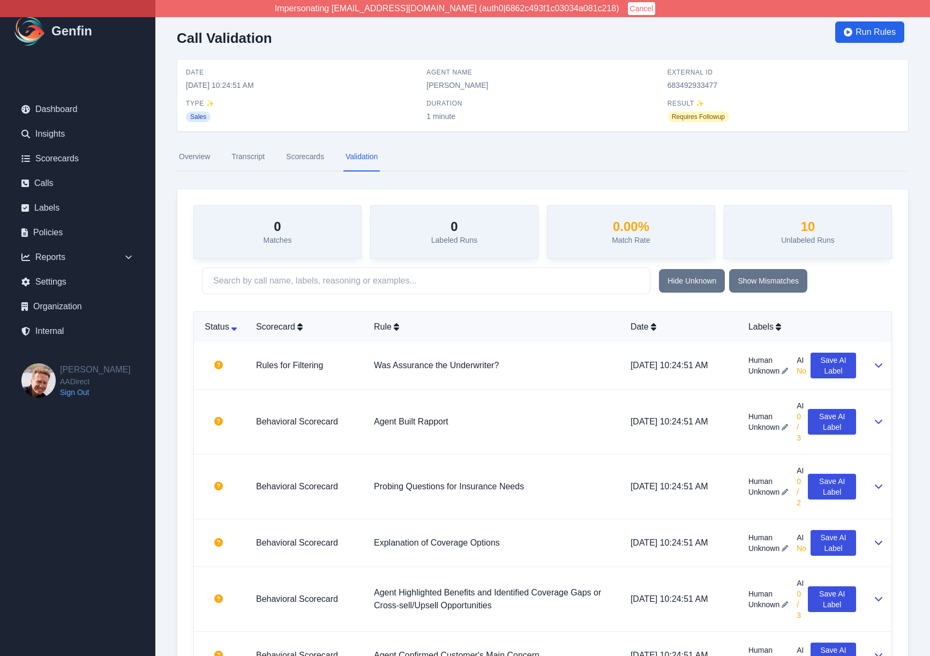
click at [171, 249] on div "Call Validation Run Rules Date 9/23/2025, 10:24:51 AM Agent Name Ashley Garcia …" at bounding box center [542, 471] width 775 height 943
click at [182, 299] on div "0 Matches 0 Labeled Runs 0.00 % Match Rate 10 Unlabeled Runs Hide Unknown Show …" at bounding box center [542, 555] width 731 height 732
